Goal: Task Accomplishment & Management: Use online tool/utility

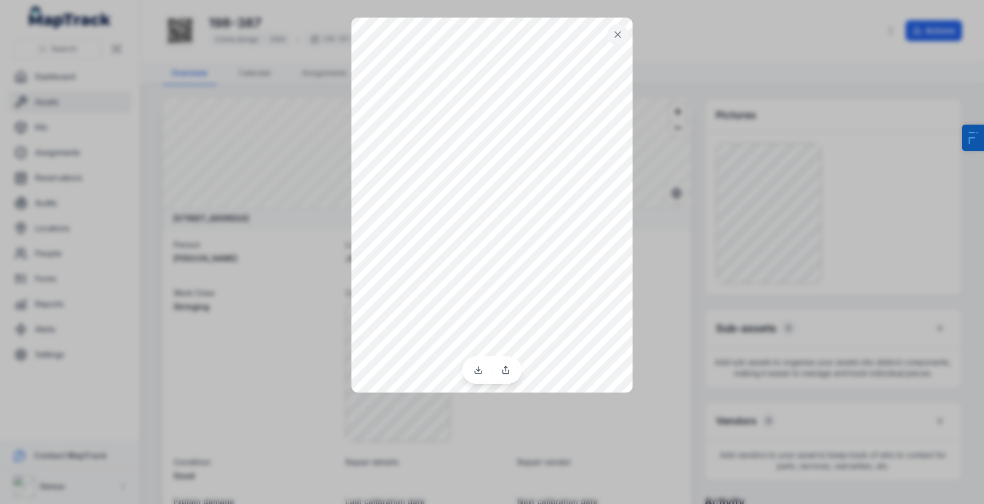
click at [676, 297] on div at bounding box center [492, 252] width 984 height 504
click at [623, 35] on button at bounding box center [617, 34] width 21 height 21
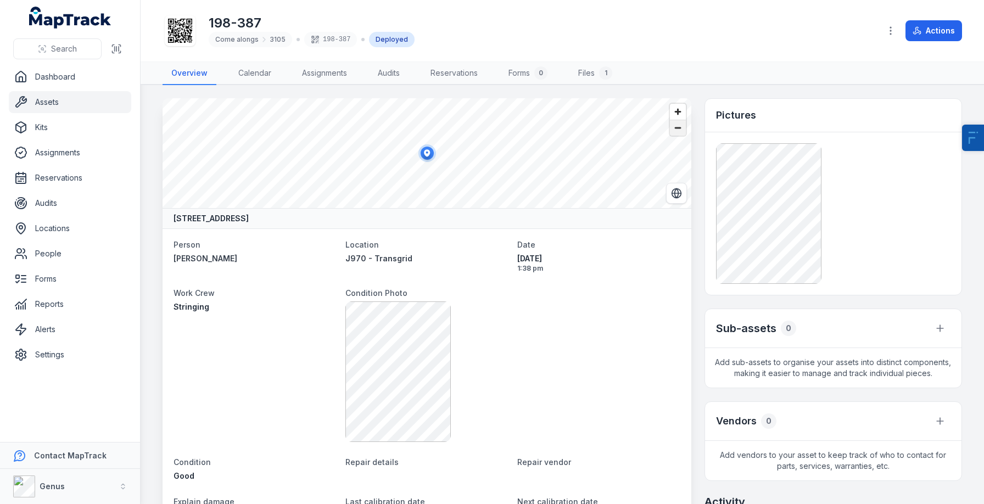
click at [676, 121] on span "Zoom out" at bounding box center [678, 127] width 16 height 15
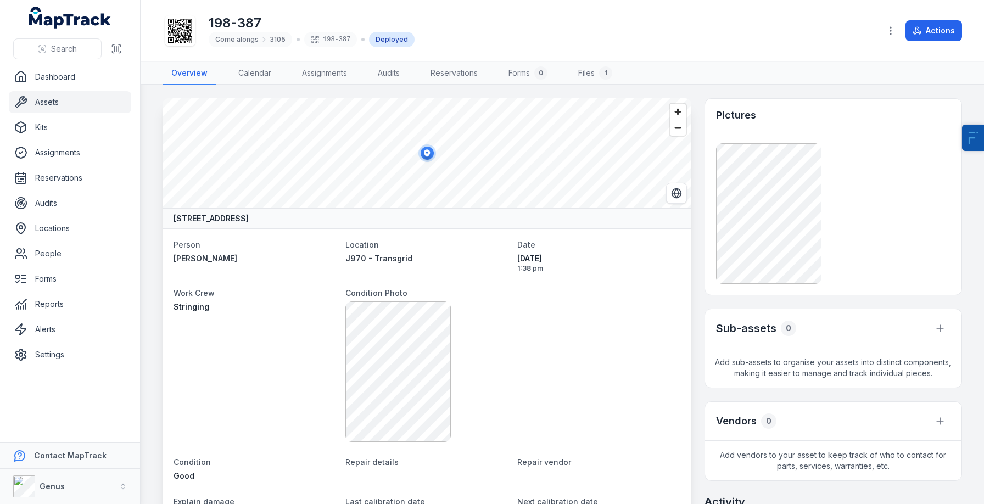
click at [71, 97] on link "Assets" at bounding box center [70, 102] width 122 height 22
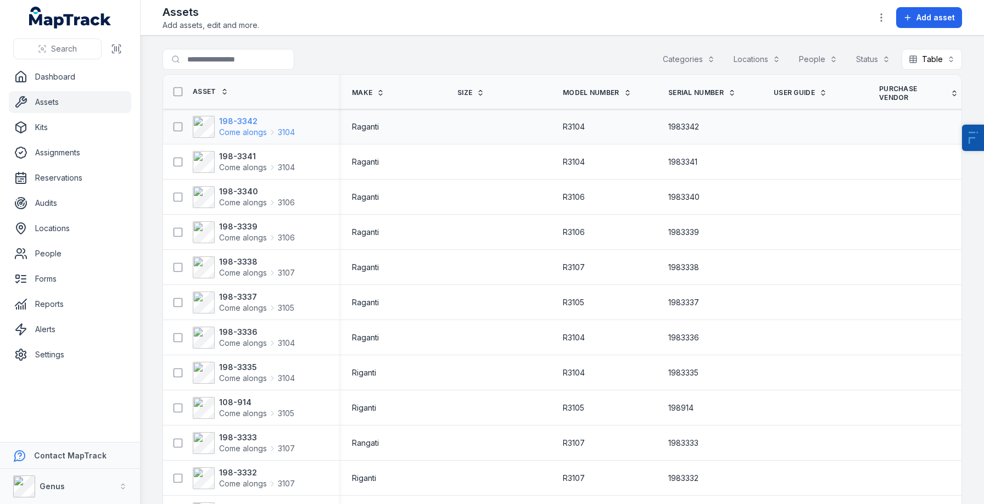
click at [241, 130] on span "Come alongs" at bounding box center [243, 132] width 48 height 11
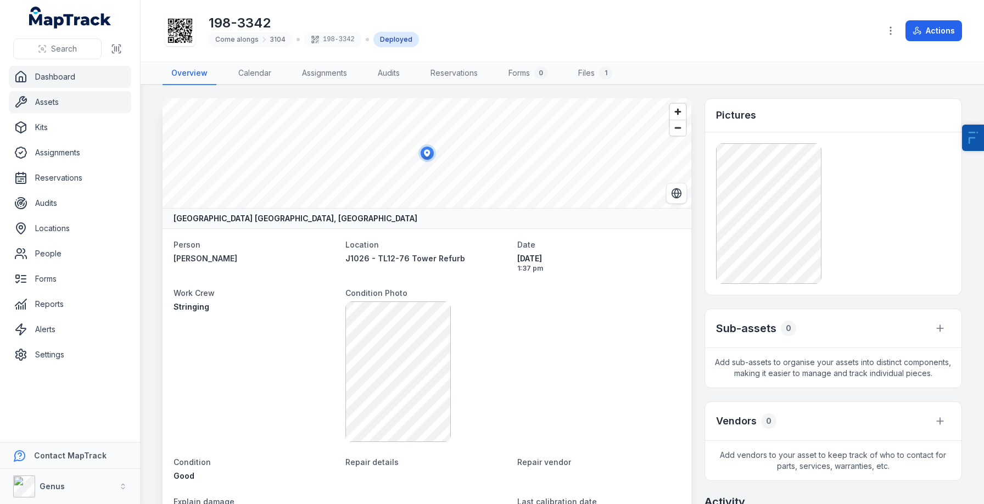
click at [80, 72] on link "Dashboard" at bounding box center [70, 77] width 122 height 22
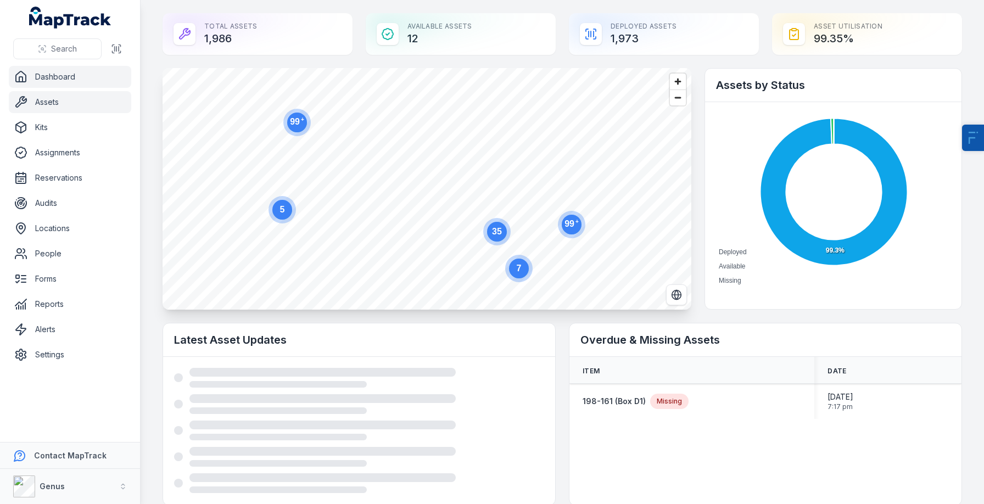
click at [89, 105] on link "Assets" at bounding box center [70, 102] width 122 height 22
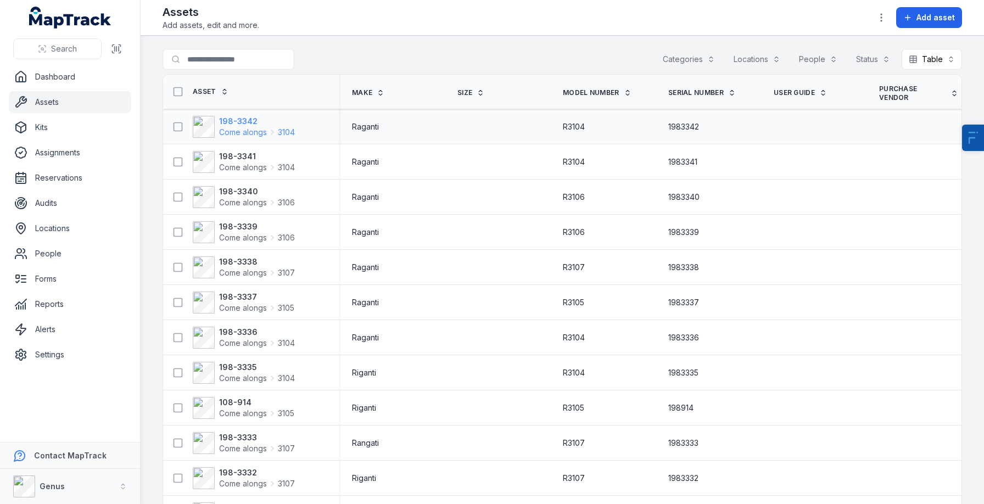
click at [236, 126] on strong "198-3342" at bounding box center [257, 121] width 76 height 11
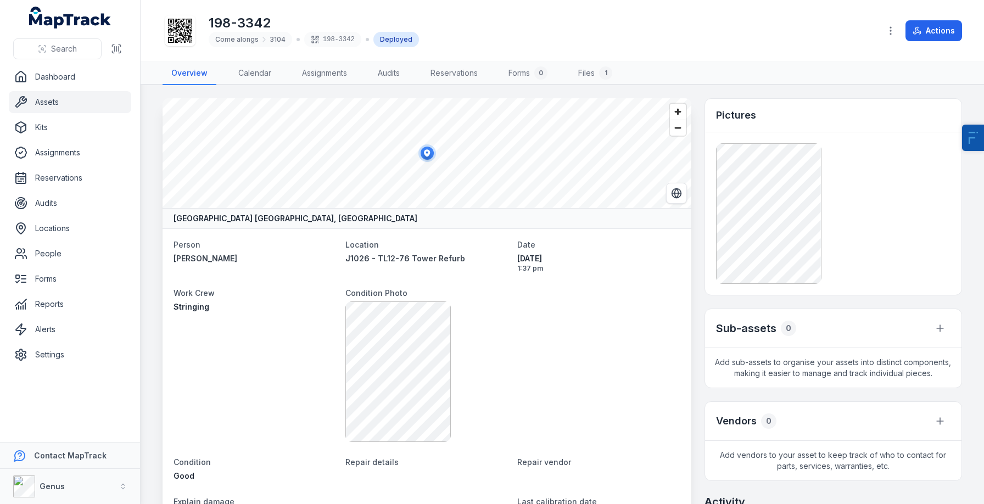
click at [78, 101] on link "Assets" at bounding box center [70, 102] width 122 height 22
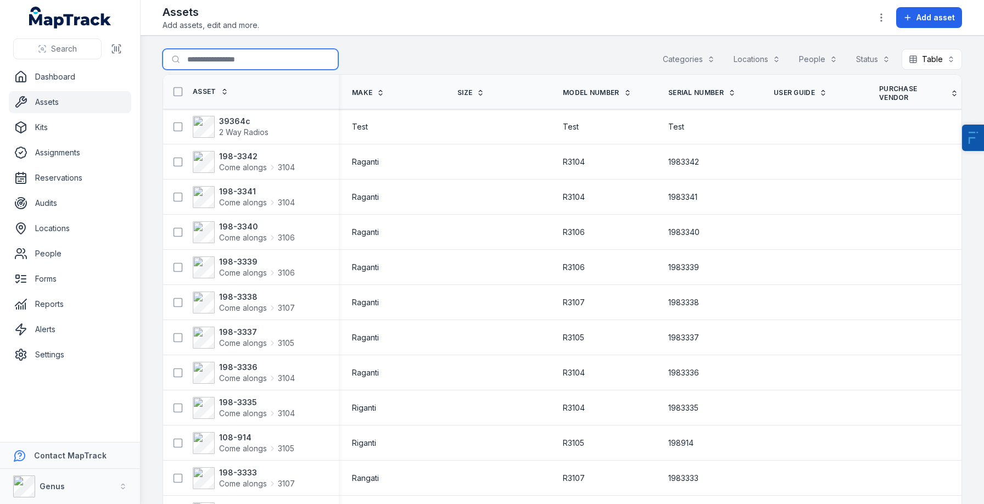
click at [226, 58] on input "Search for assets" at bounding box center [251, 59] width 176 height 21
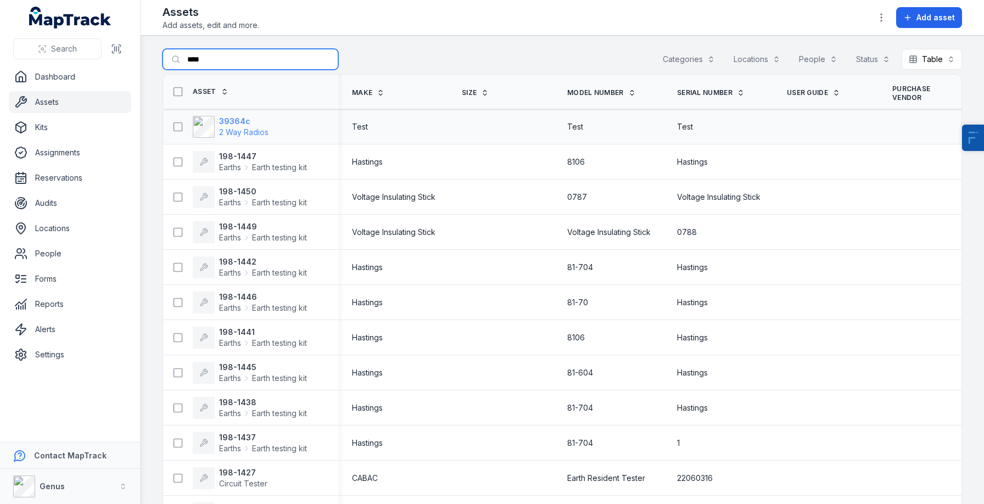
type input "****"
click at [234, 121] on strong "39364c" at bounding box center [243, 121] width 49 height 11
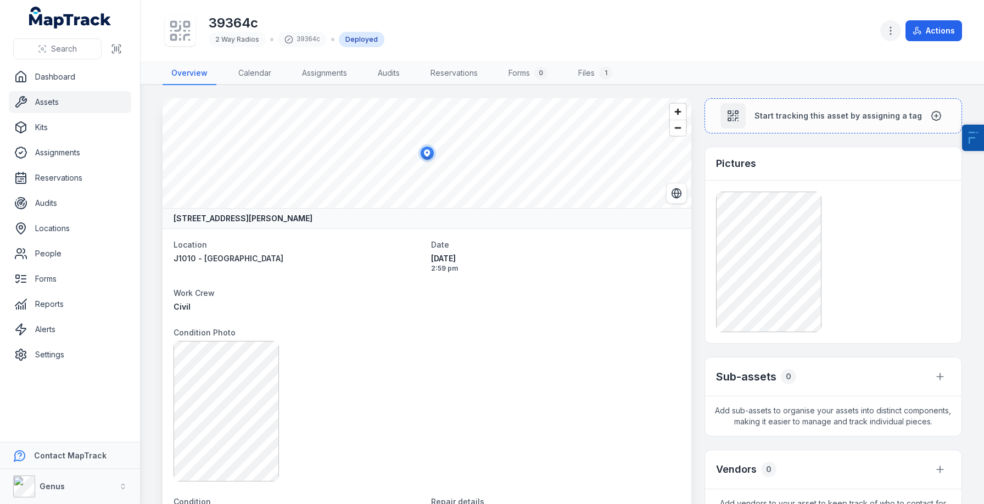
click at [891, 33] on circle "button" at bounding box center [890, 33] width 1 height 1
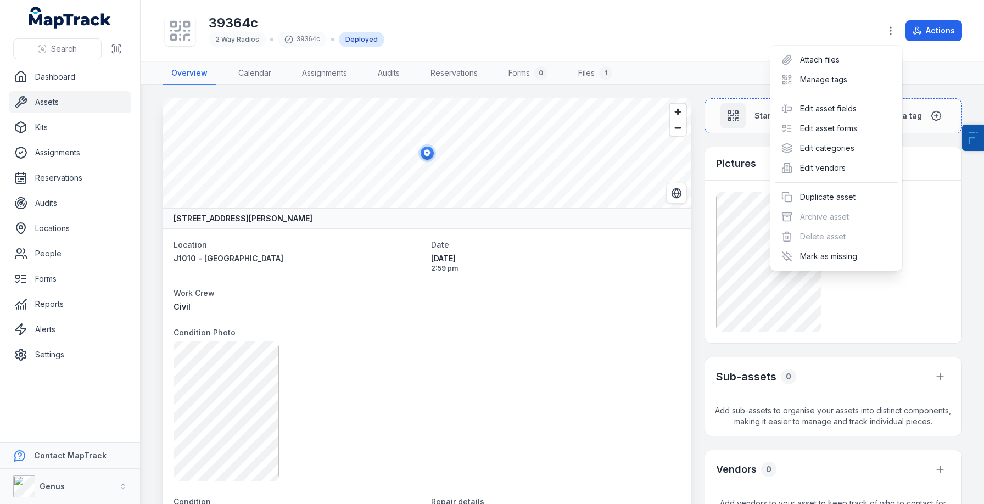
click at [656, 320] on div "Toggle Navigation 39364c 2 Way Radios 39364c Deployed Actions Overview Calendar…" at bounding box center [562, 252] width 843 height 504
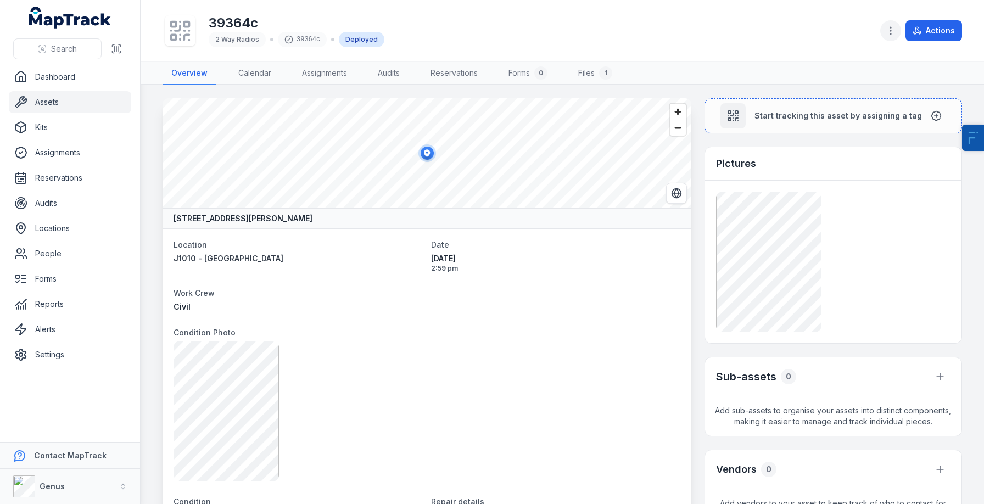
click at [884, 25] on button "button" at bounding box center [890, 30] width 21 height 21
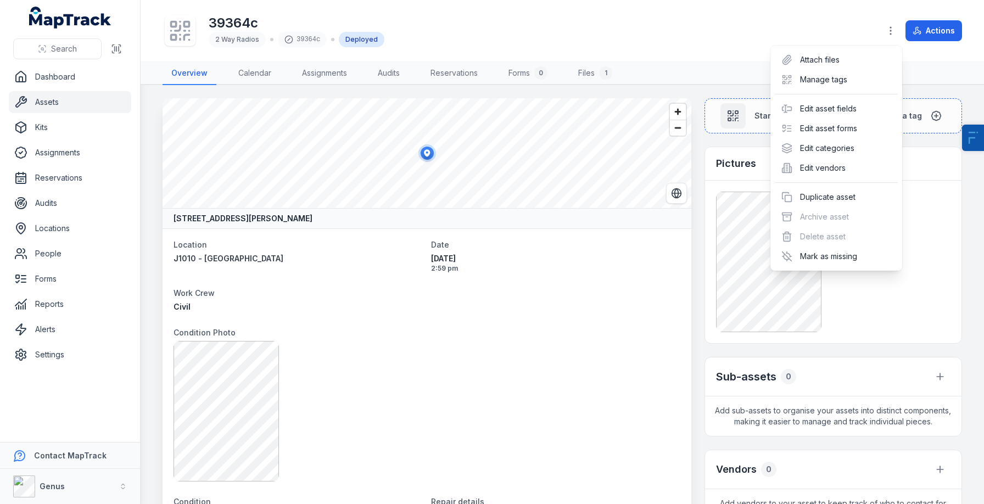
click at [935, 25] on div "Actions" at bounding box center [921, 30] width 82 height 21
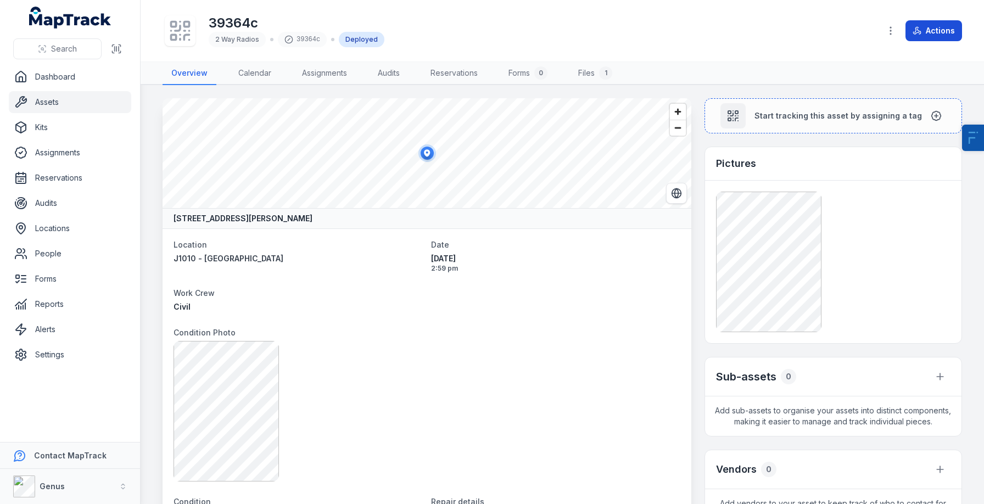
click at [929, 28] on button "Actions" at bounding box center [933, 30] width 57 height 21
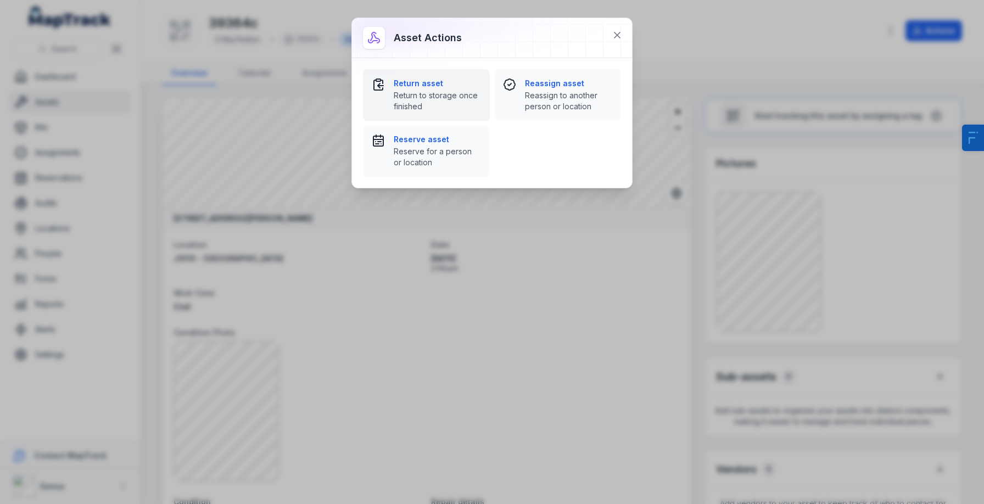
click at [469, 85] on strong "Return asset" at bounding box center [437, 83] width 87 height 11
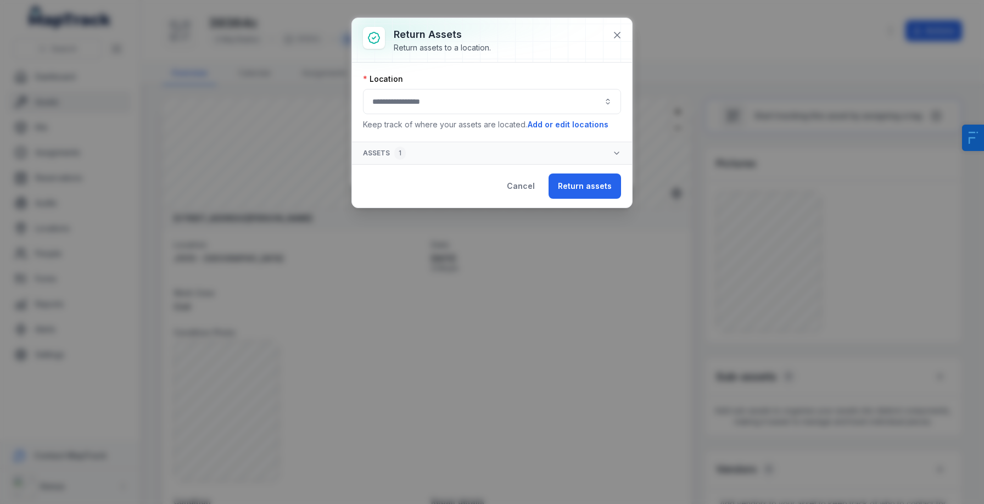
click at [507, 89] on button "button" at bounding box center [492, 101] width 258 height 25
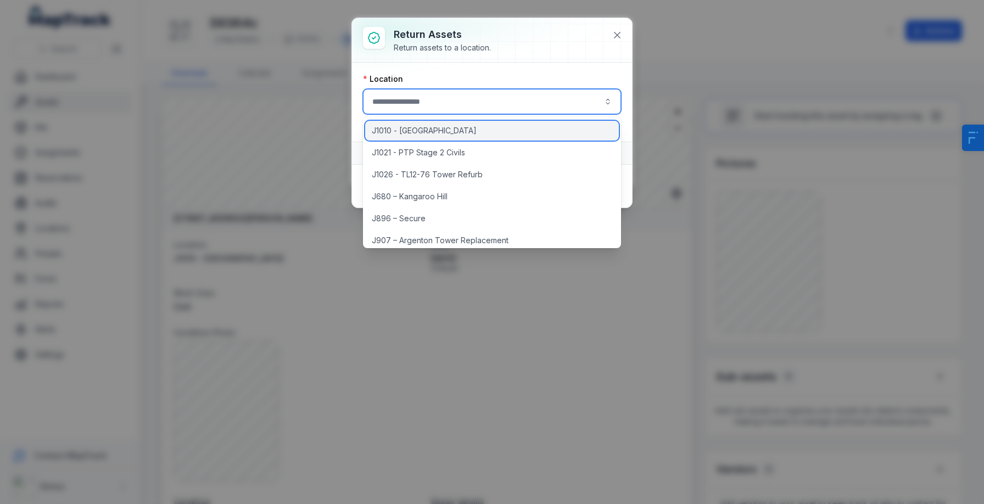
click at [495, 131] on div "J1010 - [GEOGRAPHIC_DATA]" at bounding box center [492, 131] width 254 height 20
type input "**********"
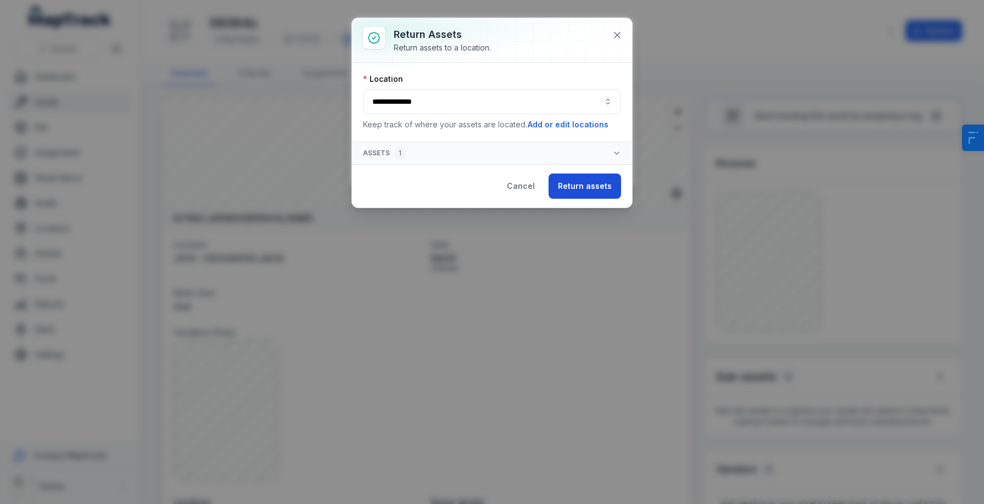
click at [583, 178] on button "Return assets" at bounding box center [584, 185] width 72 height 25
